Goal: Task Accomplishment & Management: Manage account settings

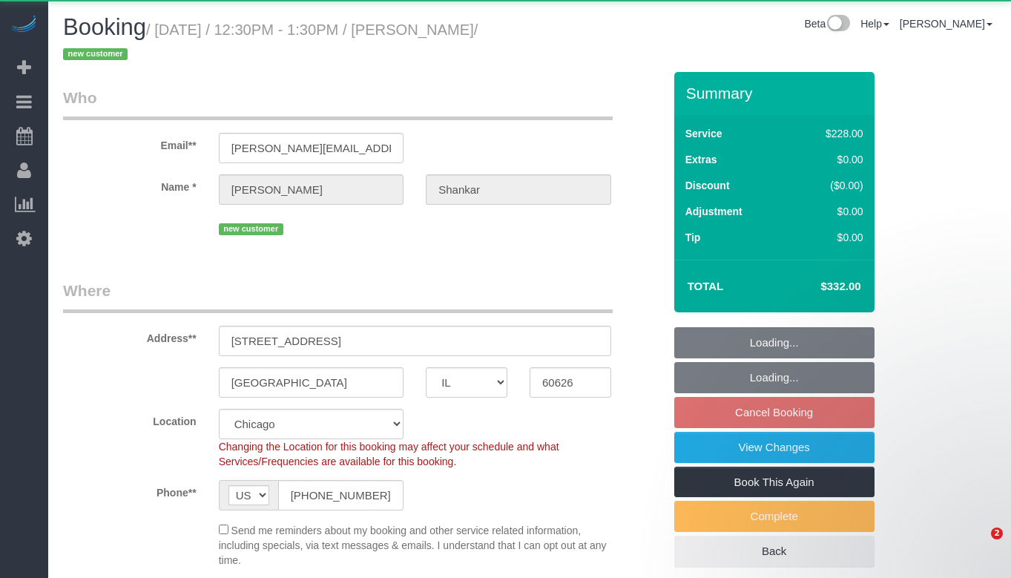
select select "IL"
select select "number:1"
select select "number:58"
select select "number:139"
select select "number:106"
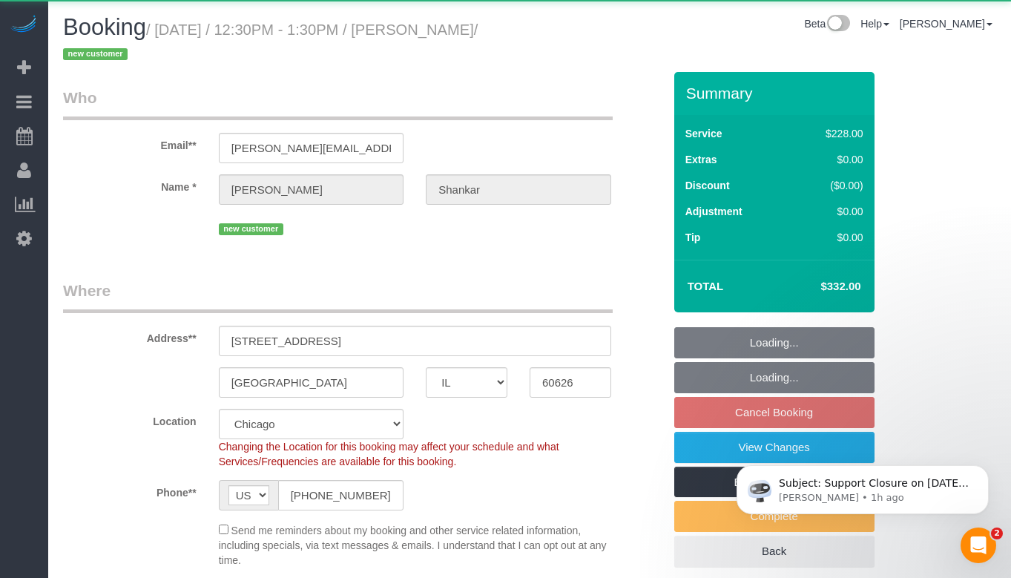
select select "object:799"
select select "512"
select select "spot1"
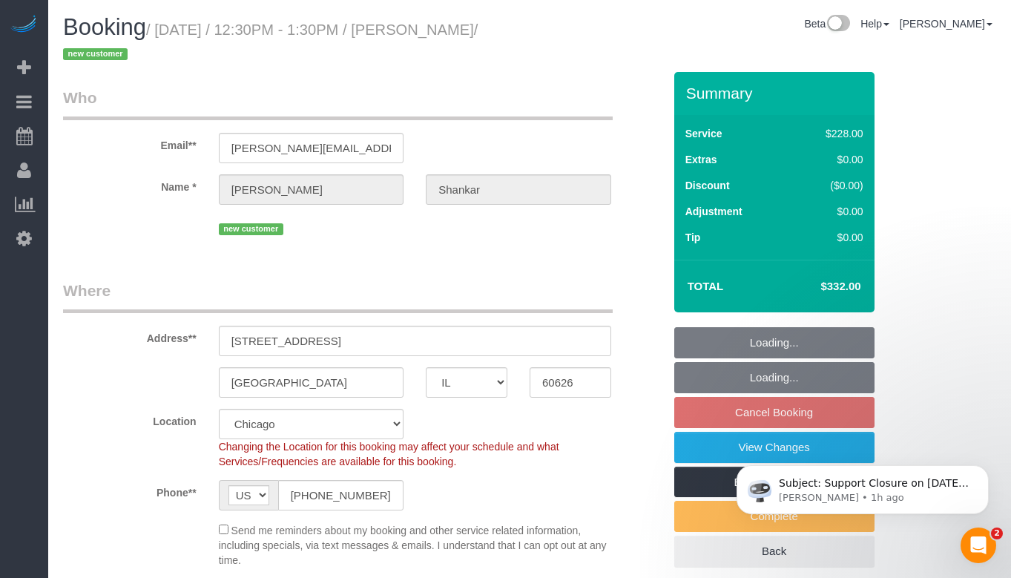
scroll to position [55, 0]
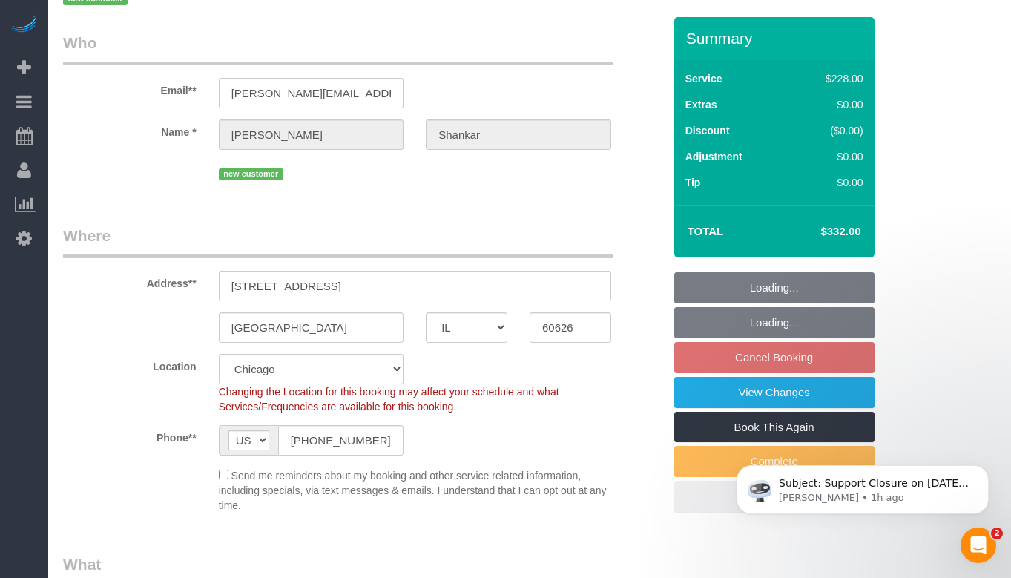
select select "object:1108"
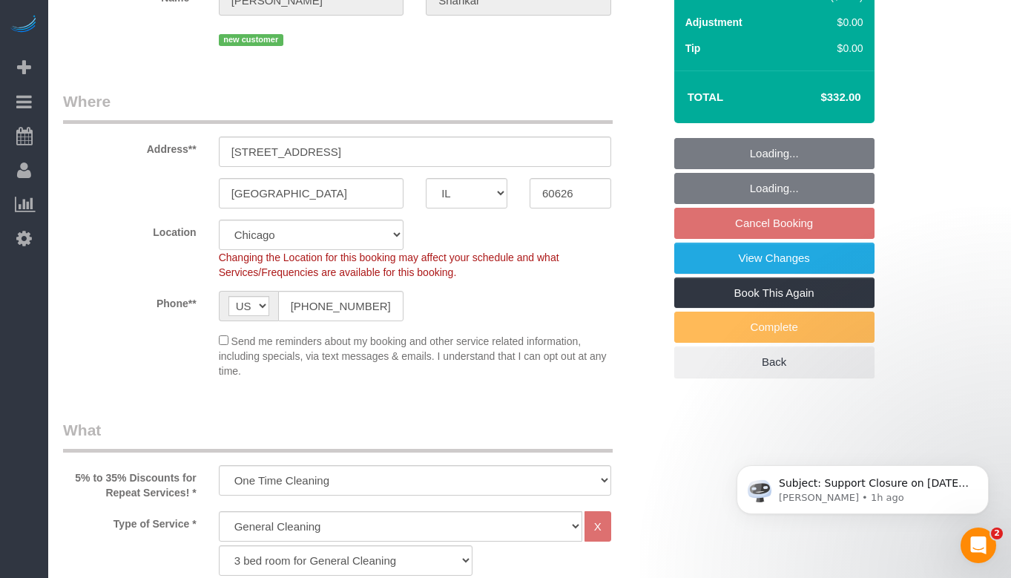
select select "2"
select select "6"
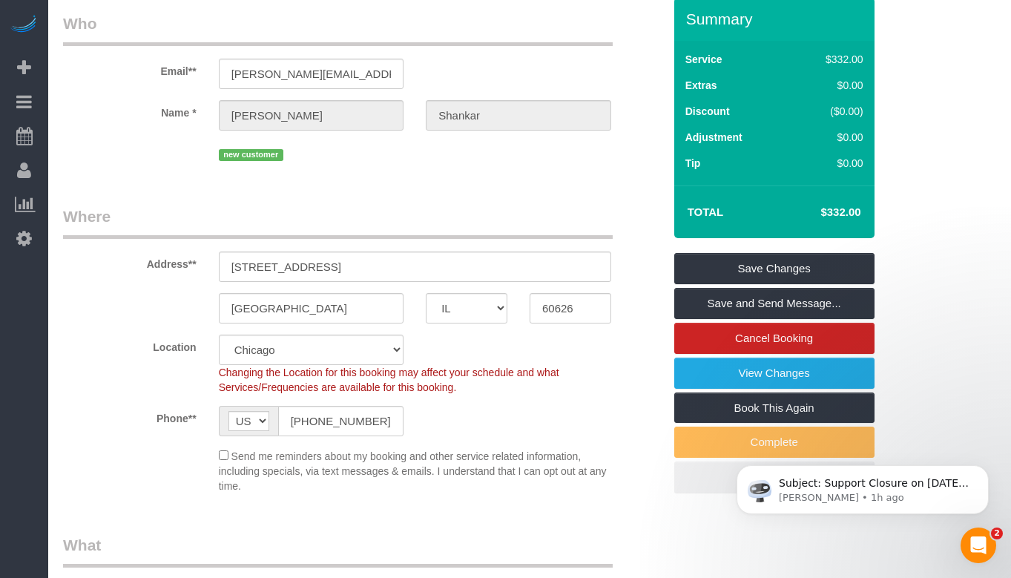
scroll to position [148, 0]
